Goal: Information Seeking & Learning: Compare options

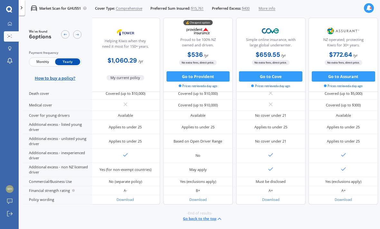
scroll to position [394, 0]
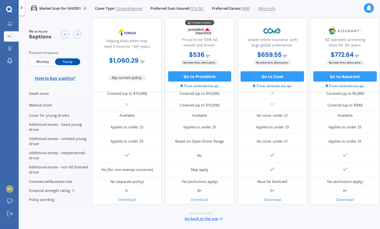
click at [86, 134] on div "Additional excess - listed young driver" at bounding box center [58, 127] width 70 height 14
click at [275, 11] on span "More info" at bounding box center [266, 8] width 17 height 5
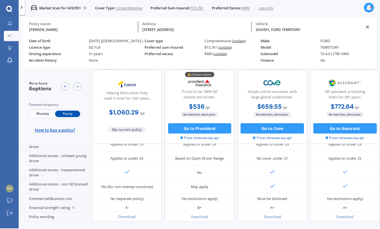
scroll to position [0, 0]
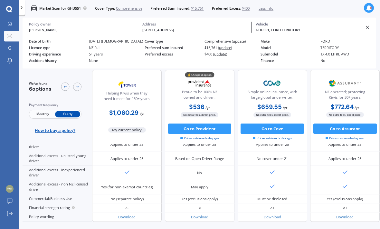
click at [77, 91] on div at bounding box center [77, 87] width 8 height 8
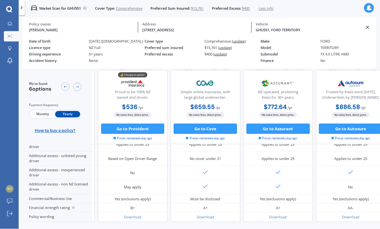
scroll to position [388, 108]
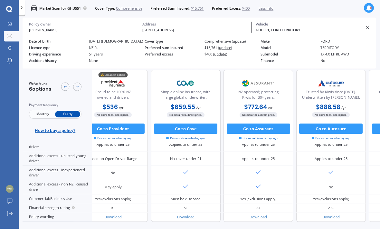
click at [77, 88] on icon at bounding box center [77, 87] width 4 height 4
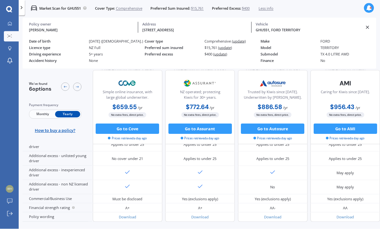
scroll to position [388, 217]
click at [65, 89] on icon at bounding box center [65, 87] width 4 height 4
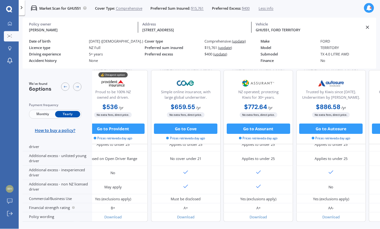
click at [64, 89] on icon at bounding box center [65, 87] width 4 height 4
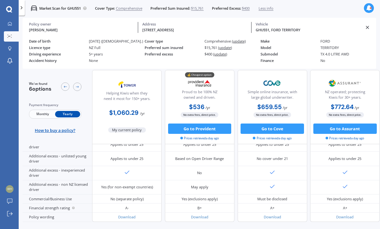
scroll to position [2, 0]
click at [14, 44] on link "Explore insurance" at bounding box center [11, 49] width 15 height 10
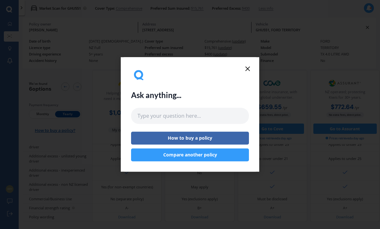
click at [249, 71] on icon at bounding box center [248, 69] width 8 height 8
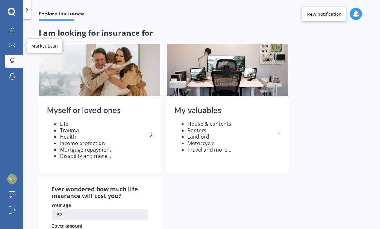
click at [12, 43] on icon at bounding box center [12, 45] width 6 height 4
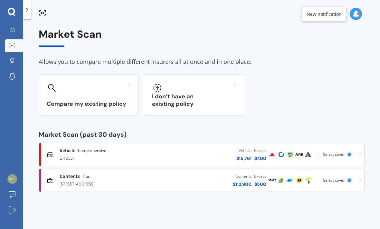
click at [86, 149] on span "Comprehensive" at bounding box center [92, 150] width 28 height 6
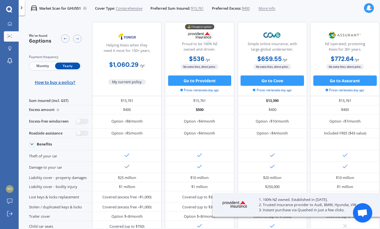
click at [347, 8] on div "Market Scan for GHU551 Cover Type: Comprehensive Preferred Sum Insured: $15,761…" at bounding box center [199, 8] width 361 height 16
click at [361, 211] on span "Open chat" at bounding box center [362, 213] width 11 height 9
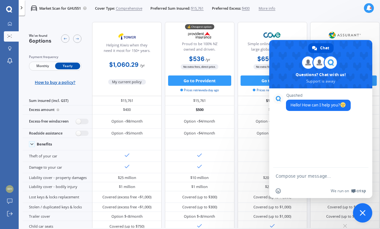
click at [329, 172] on form at bounding box center [314, 175] width 76 height 17
click at [314, 183] on div "Insert an emoji We run on Crisp" at bounding box center [320, 190] width 103 height 14
click at [310, 138] on div "Quashed Hello! How can I help you?" at bounding box center [320, 127] width 103 height 79
click at [377, 182] on div "$10 million" at bounding box center [345, 177] width 70 height 9
click at [314, 128] on div "Quashed Hello! How can I help you?" at bounding box center [320, 127] width 103 height 79
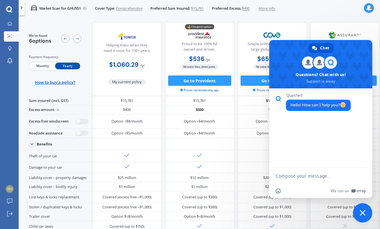
click at [292, 178] on textarea "Compose your message..." at bounding box center [314, 176] width 76 height 6
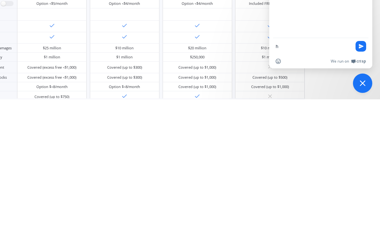
type textarea "hi"
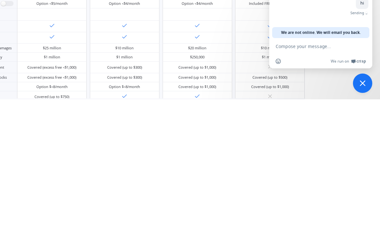
click at [361, 210] on span "Close chat" at bounding box center [363, 213] width 6 height 6
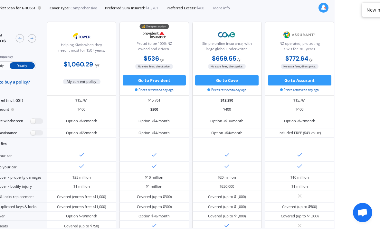
scroll to position [21, 0]
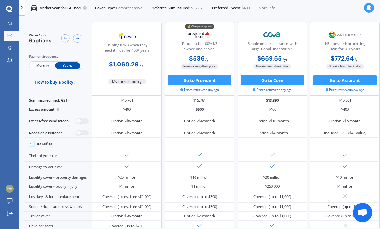
click at [7, 46] on div at bounding box center [10, 48] width 8 height 5
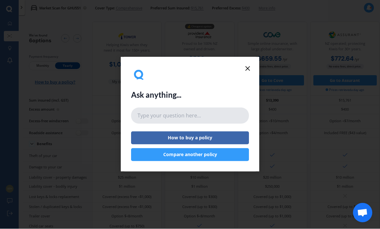
click at [212, 118] on input "text" at bounding box center [190, 116] width 118 height 16
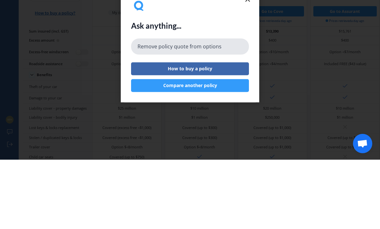
click at [157, 108] on input "Remove policy quote from options" at bounding box center [190, 116] width 118 height 16
type input "Remove one policy quote from options"
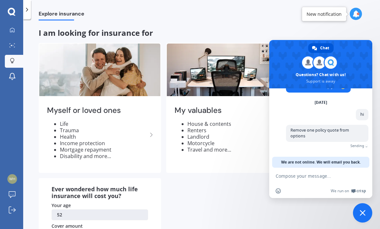
scroll to position [9, 0]
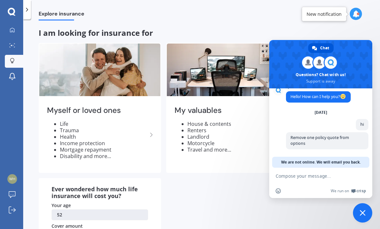
click at [12, 43] on icon at bounding box center [12, 45] width 6 height 4
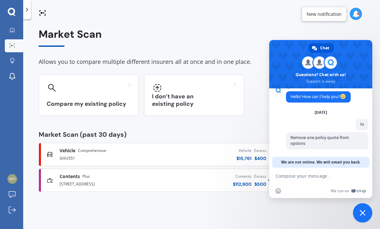
click at [65, 154] on div "GHU551" at bounding box center [109, 158] width 98 height 8
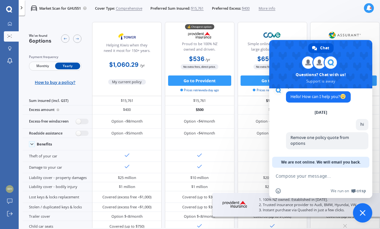
click at [362, 212] on span "Close chat" at bounding box center [363, 213] width 6 height 6
